Goal: Transaction & Acquisition: Purchase product/service

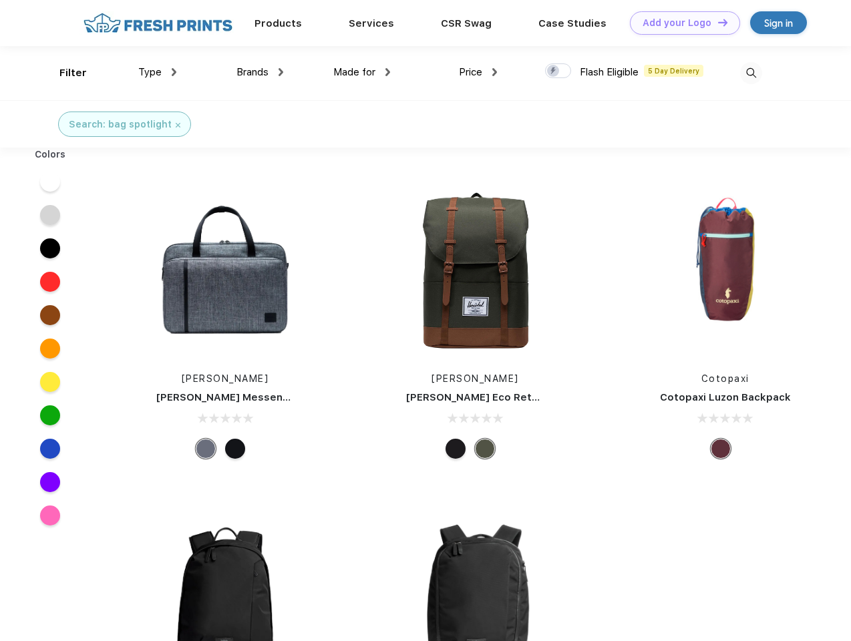
scroll to position [1, 0]
click at [680, 23] on link "Add your Logo Design Tool" at bounding box center [685, 22] width 110 height 23
click at [0, 0] on div "Design Tool" at bounding box center [0, 0] width 0 height 0
click at [717, 22] on link "Add your Logo Design Tool" at bounding box center [685, 22] width 110 height 23
click at [64, 73] on div "Filter" at bounding box center [72, 72] width 27 height 15
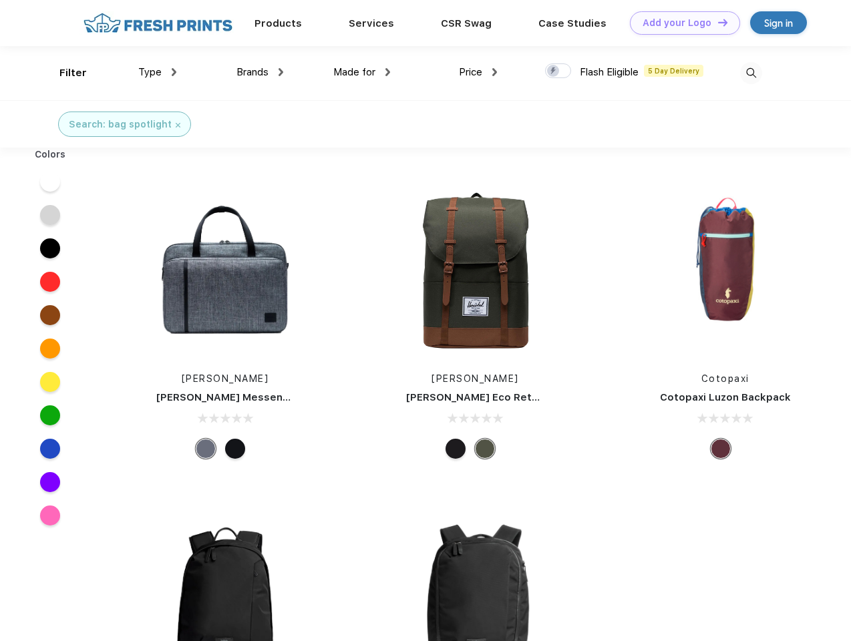
click at [158, 72] on span "Type" at bounding box center [149, 72] width 23 height 12
click at [260, 72] on span "Brands" at bounding box center [252, 72] width 32 height 12
click at [362, 72] on span "Made for" at bounding box center [354, 72] width 42 height 12
click at [478, 72] on span "Price" at bounding box center [470, 72] width 23 height 12
click at [559, 71] on div at bounding box center [558, 70] width 26 height 15
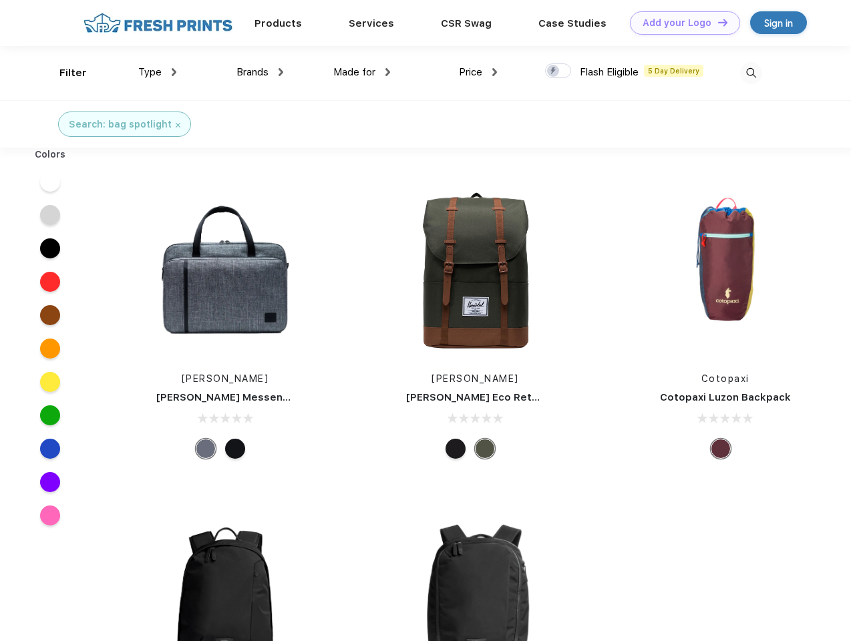
click at [554, 71] on input "checkbox" at bounding box center [549, 67] width 9 height 9
click at [751, 73] on img at bounding box center [751, 73] width 22 height 22
